Goal: Task Accomplishment & Management: Use online tool/utility

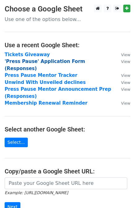
click at [70, 63] on strong "'Press Pause' Application Form (Responses)" at bounding box center [45, 65] width 80 height 13
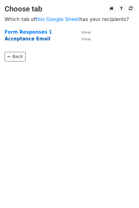
click at [35, 40] on strong "Acceptance Email" at bounding box center [28, 39] width 46 height 6
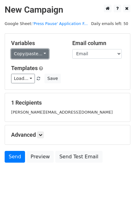
click at [24, 56] on link "Copy/paste..." at bounding box center [30, 54] width 38 height 10
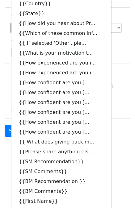
scroll to position [27, 0]
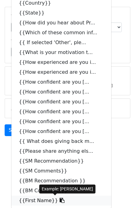
click at [24, 202] on link "{{First Name}}" at bounding box center [61, 201] width 100 height 10
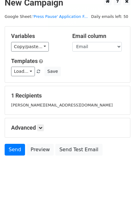
scroll to position [7, 0]
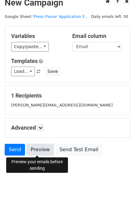
click at [40, 147] on link "Preview" at bounding box center [40, 150] width 27 height 12
click at [41, 149] on link "Preview" at bounding box center [40, 150] width 27 height 12
click at [37, 150] on link "Preview" at bounding box center [40, 150] width 27 height 12
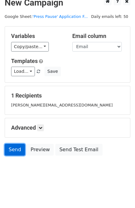
click at [13, 149] on link "Send" at bounding box center [15, 150] width 20 height 12
